Goal: Check status

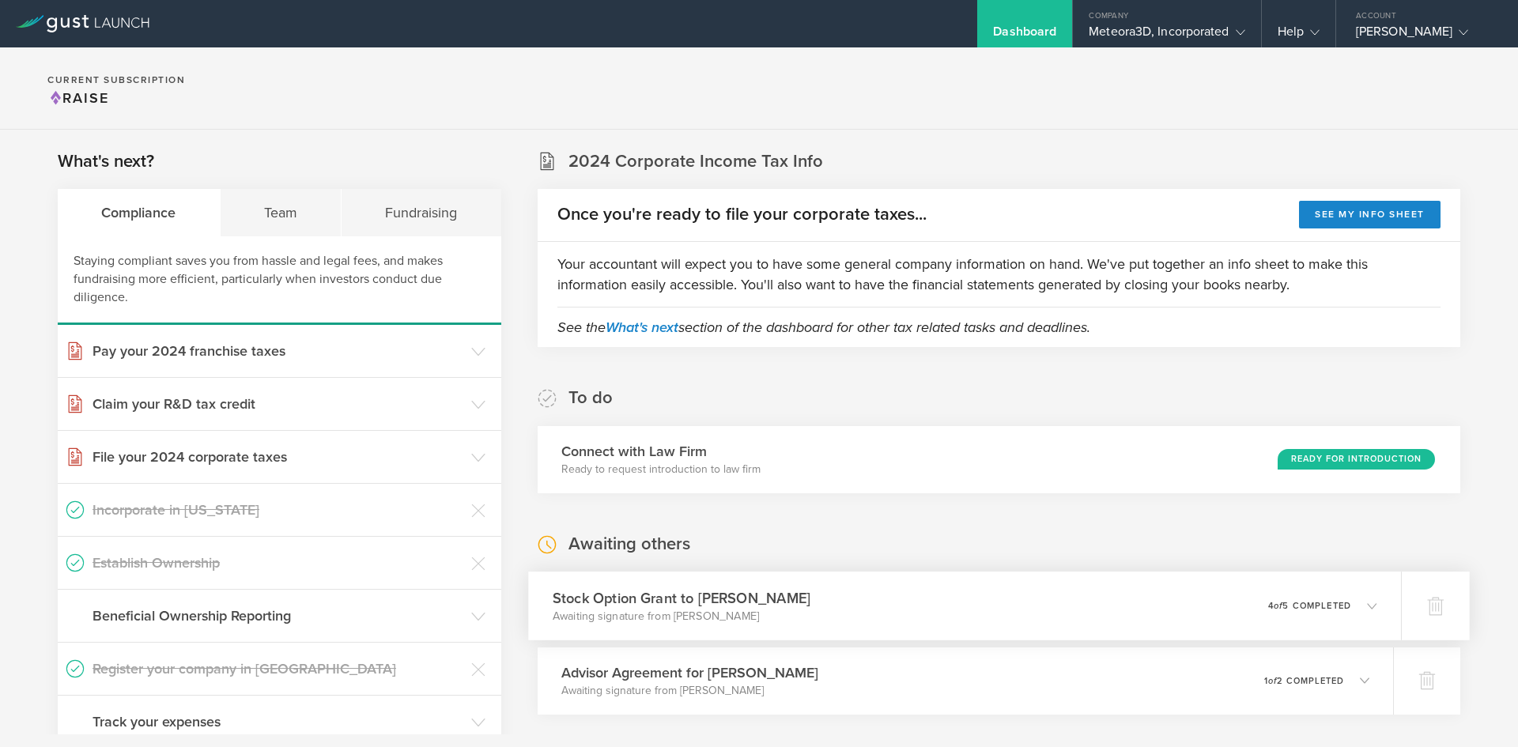
click at [1367, 610] on icon at bounding box center [1371, 605] width 9 height 9
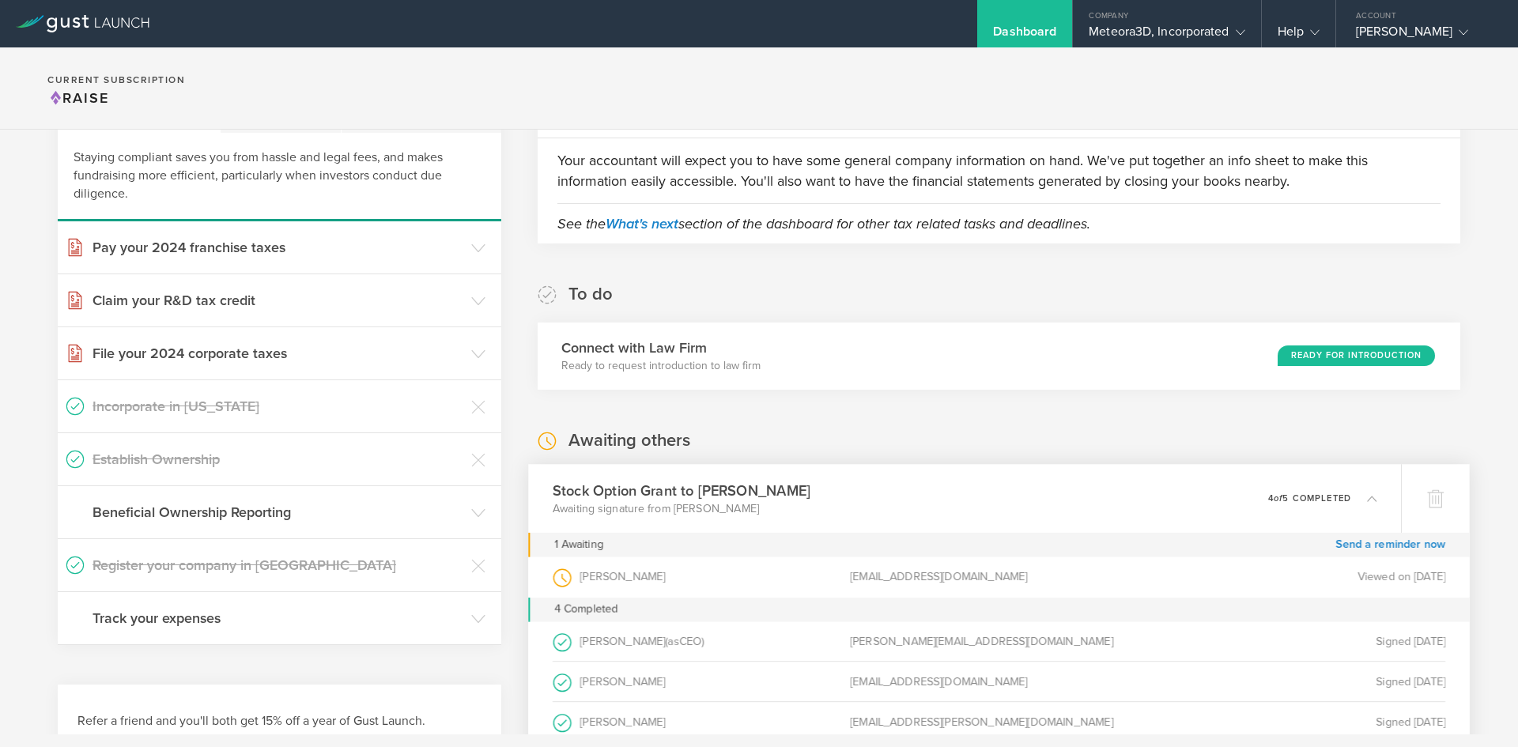
scroll to position [112, 0]
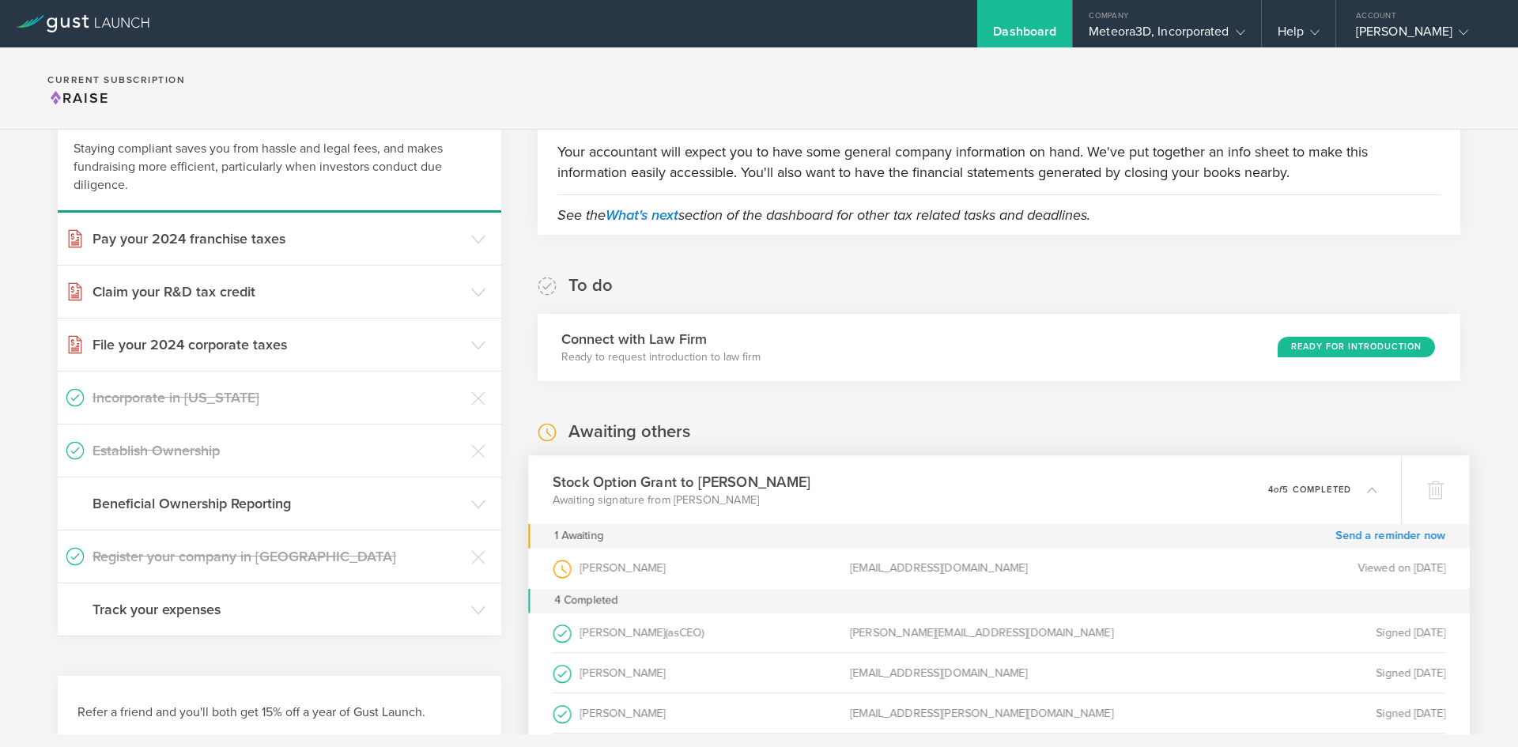
click at [1293, 485] on p "4 of 5 completed" at bounding box center [1309, 489] width 83 height 9
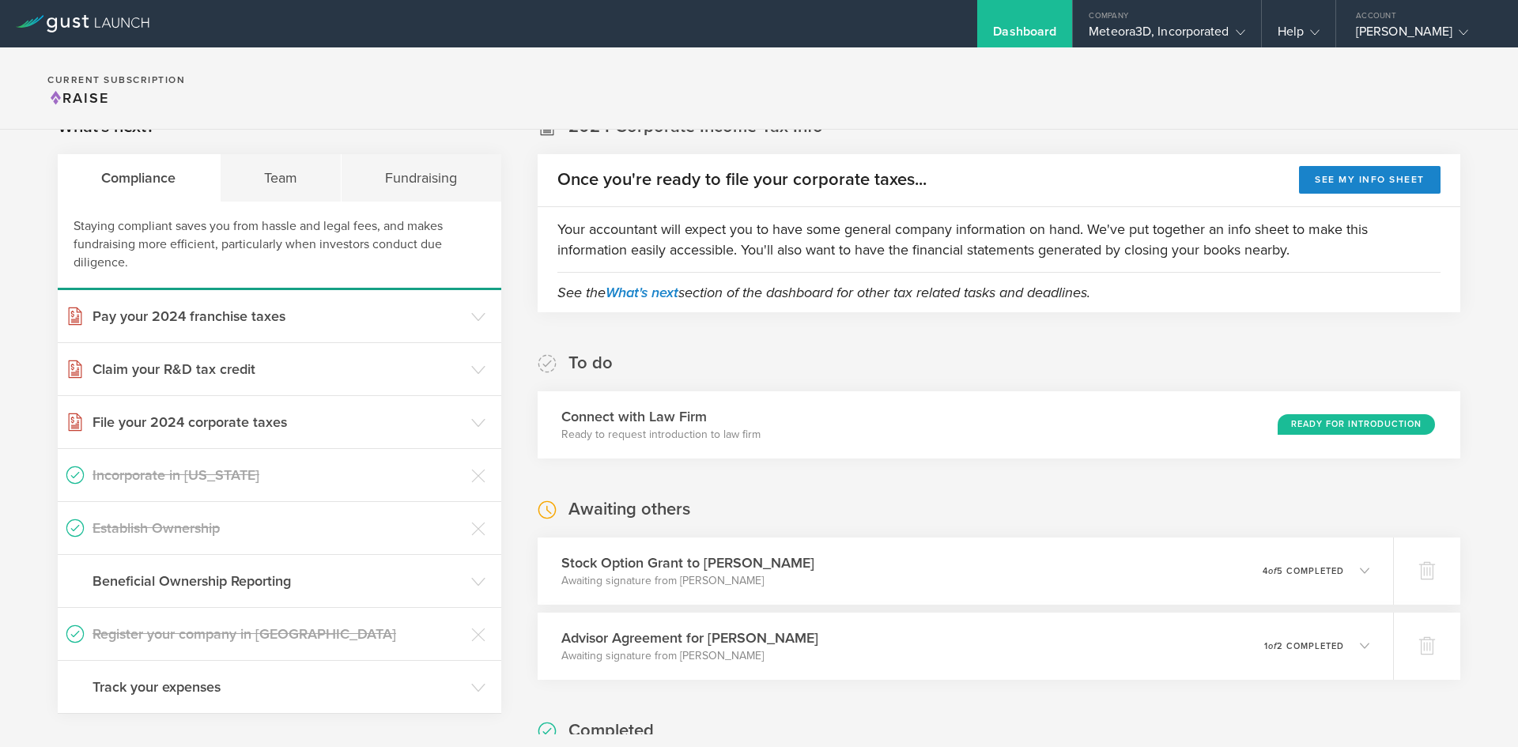
scroll to position [0, 0]
